Goal: Find specific page/section: Find specific page/section

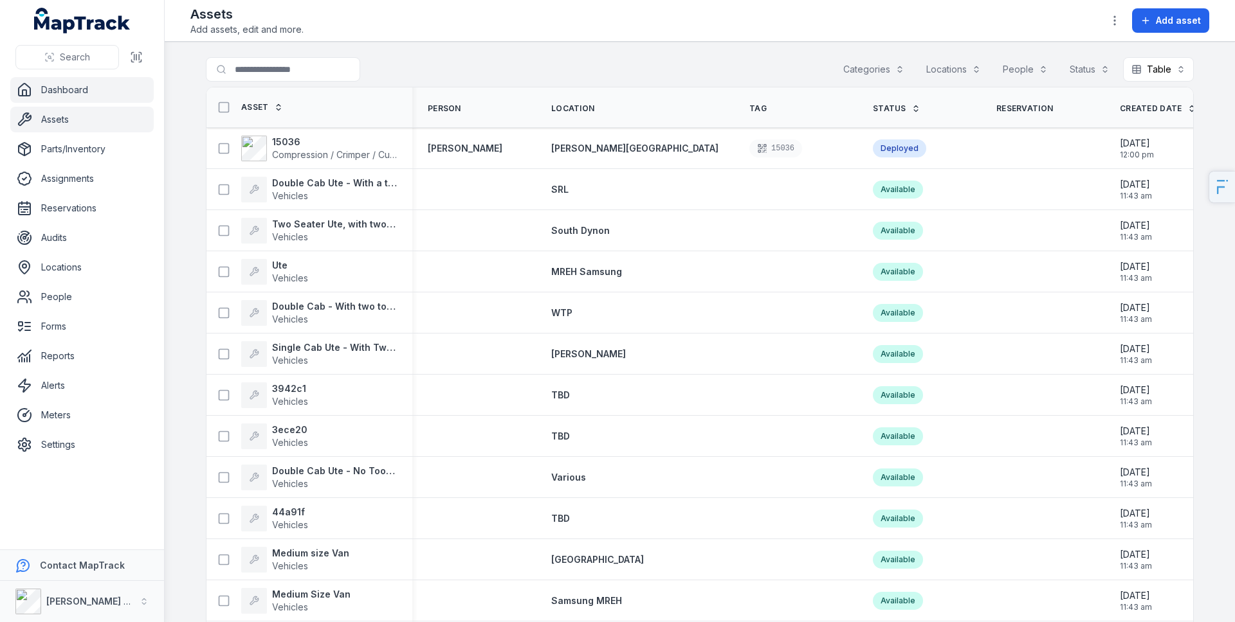
click at [89, 83] on link "Dashboard" at bounding box center [81, 90] width 143 height 26
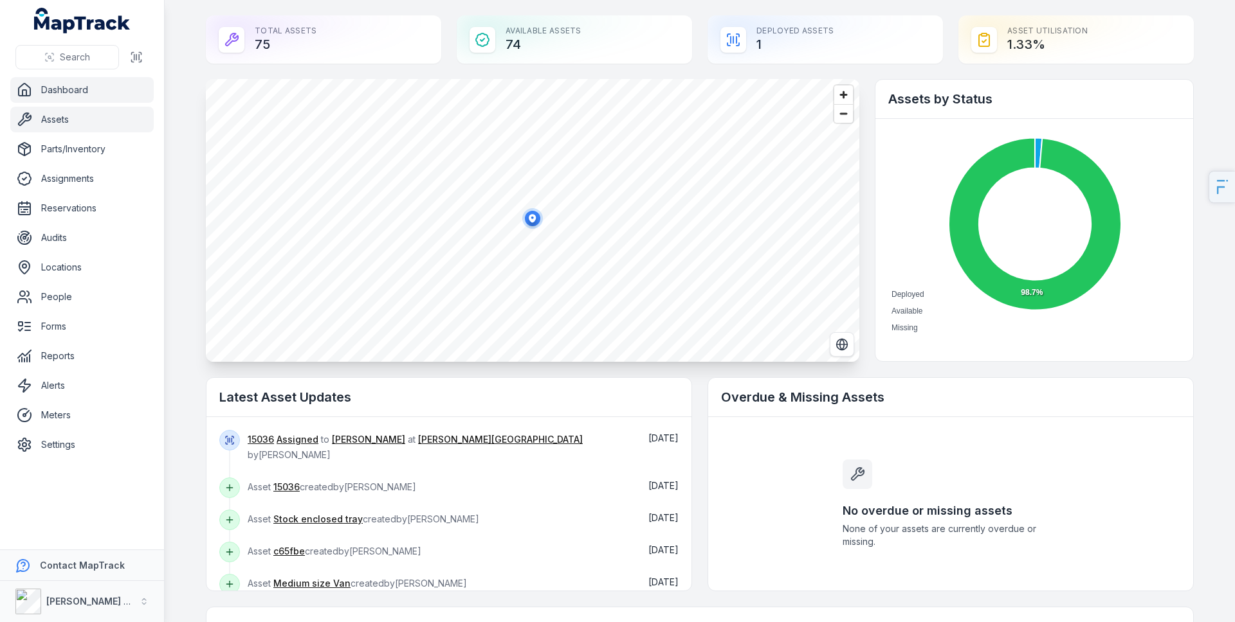
click at [118, 123] on link "Assets" at bounding box center [81, 120] width 143 height 26
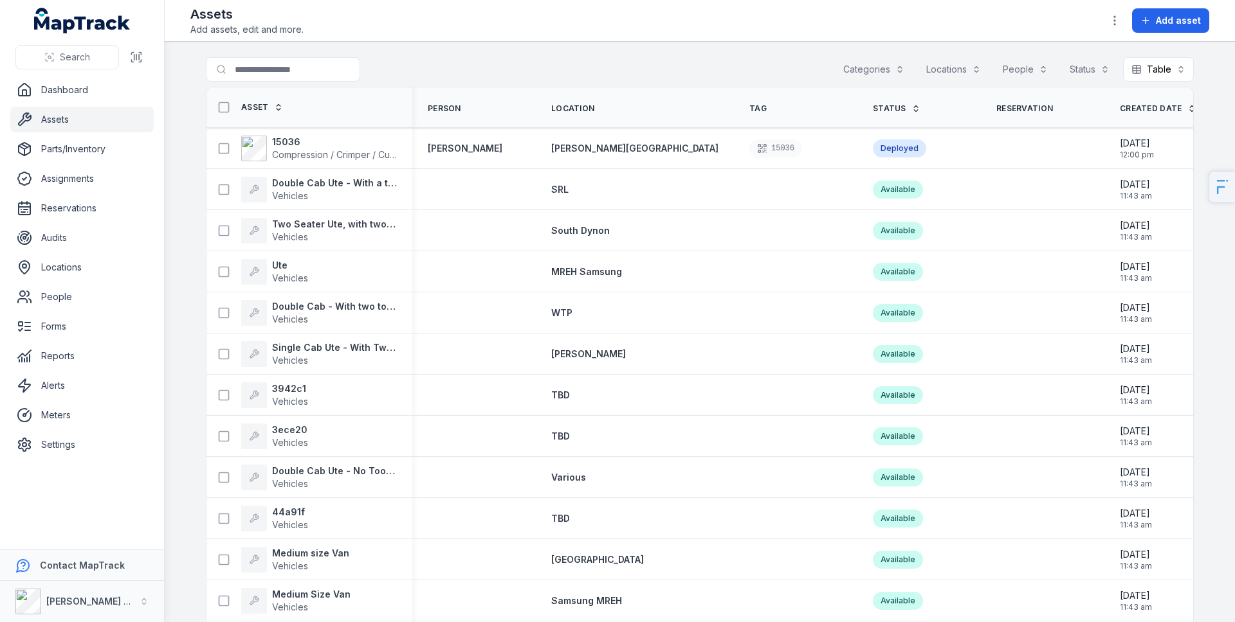
click at [837, 28] on div "Assets Add assets, edit and more. Add asset" at bounding box center [699, 20] width 1019 height 31
click at [520, 30] on div "Assets Add assets, edit and more. Add asset" at bounding box center [699, 20] width 1019 height 31
